Goal: Find specific page/section: Find specific page/section

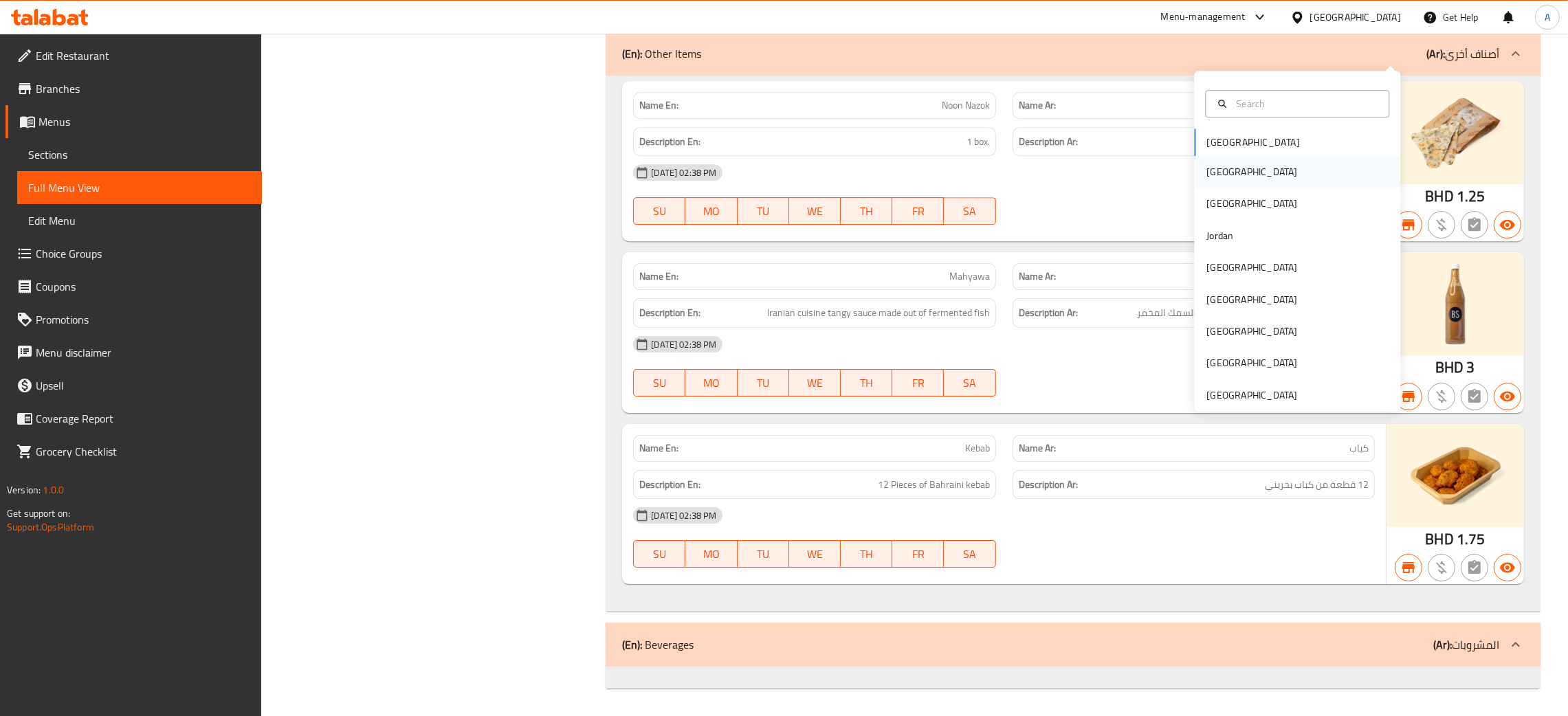
scroll to position [14489, 0]
click at [1206, 165] on div "[GEOGRAPHIC_DATA]" at bounding box center [1251, 172] width 91 height 16
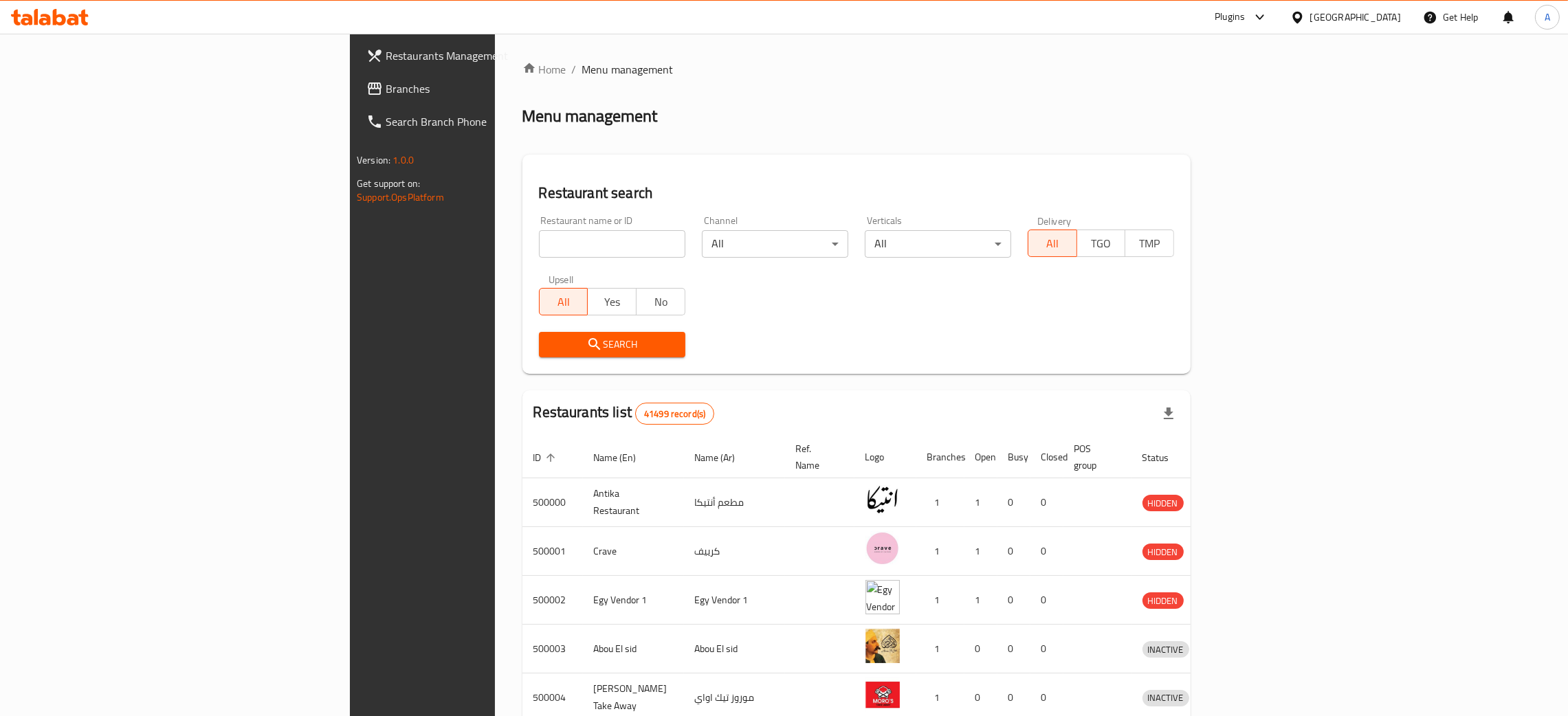
click at [539, 235] on input "search" at bounding box center [612, 244] width 147 height 28
paste input "Shaghaf"
type input "Shaghaf"
click button "Search" at bounding box center [612, 344] width 147 height 25
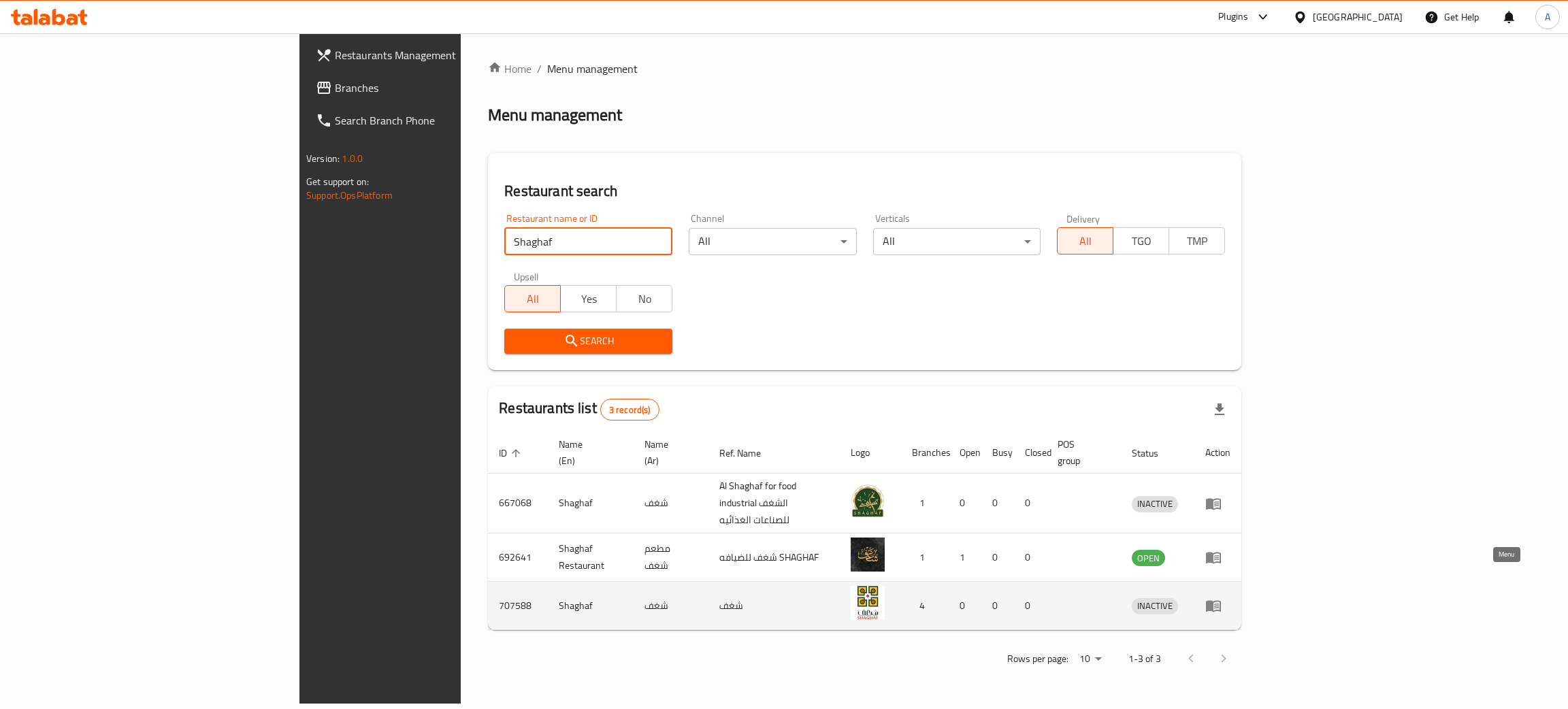
click at [1219, 603] on icon "enhanced table" at bounding box center [1216, 606] width 5 height 5
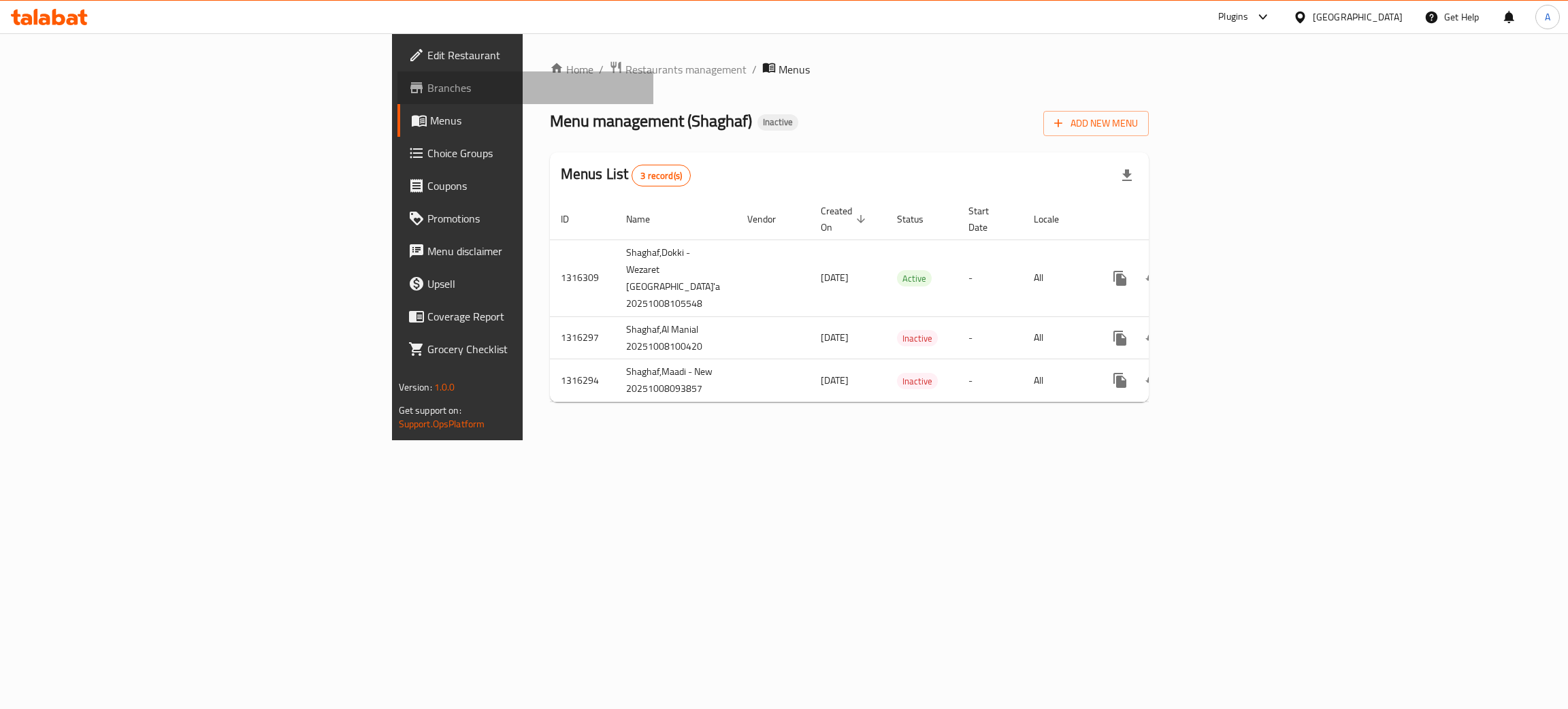
click at [428, 93] on span "Branches" at bounding box center [535, 87] width 216 height 16
